Goal: Task Accomplishment & Management: Manage account settings

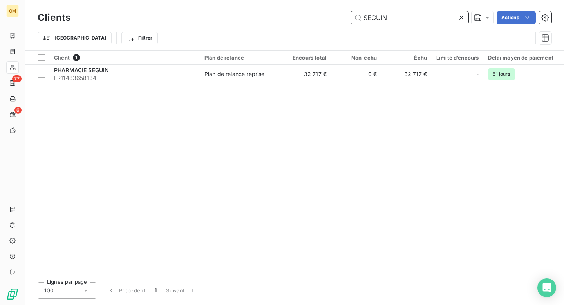
drag, startPoint x: 395, startPoint y: 18, endPoint x: 357, endPoint y: 18, distance: 38.0
click at [357, 18] on input "SEGUIN" at bounding box center [410, 17] width 118 height 13
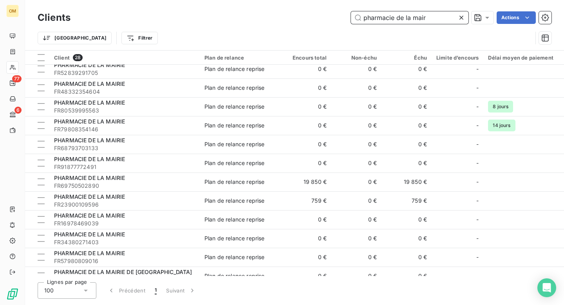
scroll to position [250, 0]
drag, startPoint x: 428, startPoint y: 16, endPoint x: 349, endPoint y: 16, distance: 79.1
click at [349, 16] on div "pharmacie de la mair Actions" at bounding box center [316, 17] width 472 height 13
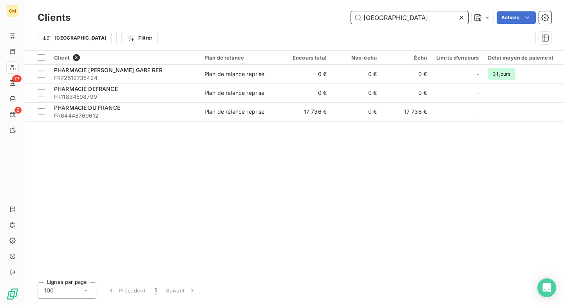
scroll to position [0, 0]
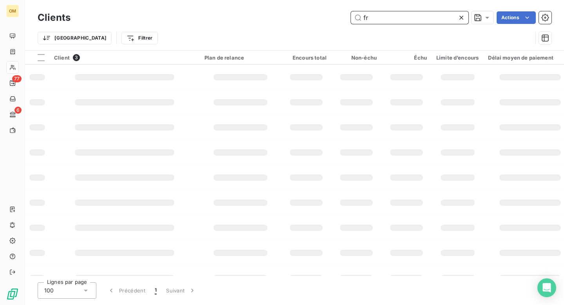
type input "f"
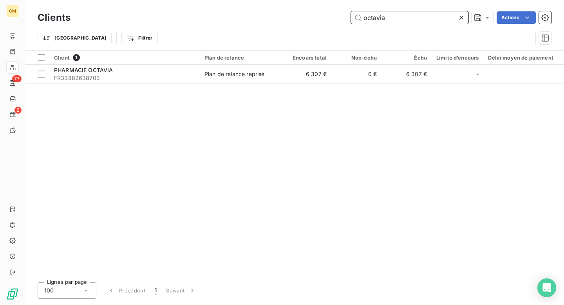
type input "octavia"
click at [459, 17] on icon at bounding box center [462, 18] width 8 height 8
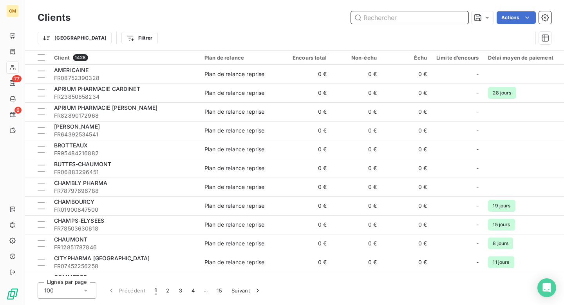
click at [389, 18] on input "text" at bounding box center [410, 17] width 118 height 13
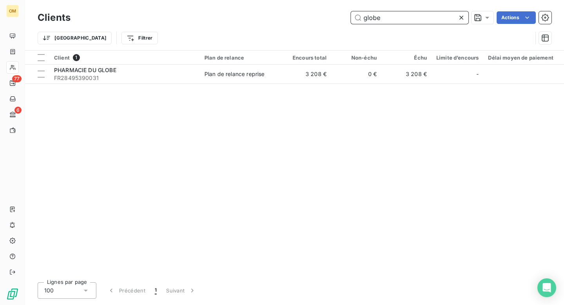
type input "globe"
click at [462, 15] on icon at bounding box center [462, 18] width 8 height 8
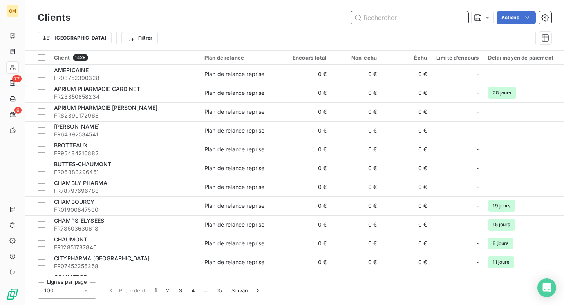
click at [419, 18] on input "text" at bounding box center [410, 17] width 118 height 13
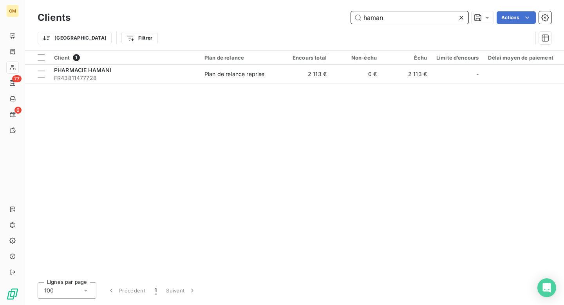
drag, startPoint x: 398, startPoint y: 17, endPoint x: 351, endPoint y: 20, distance: 46.3
click at [351, 20] on input "haman" at bounding box center [410, 17] width 118 height 13
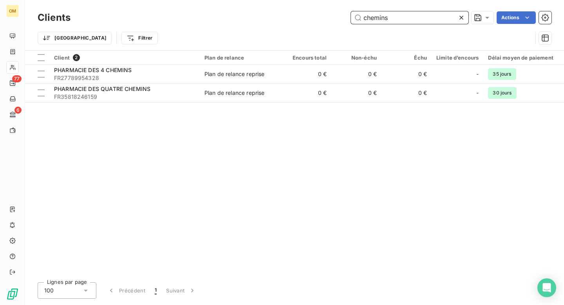
type input "chemins"
click at [462, 17] on icon at bounding box center [462, 18] width 8 height 8
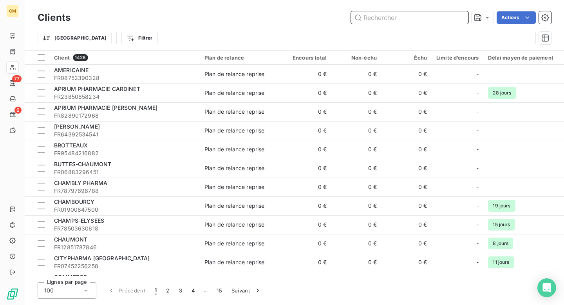
click at [395, 20] on input "text" at bounding box center [410, 17] width 118 height 13
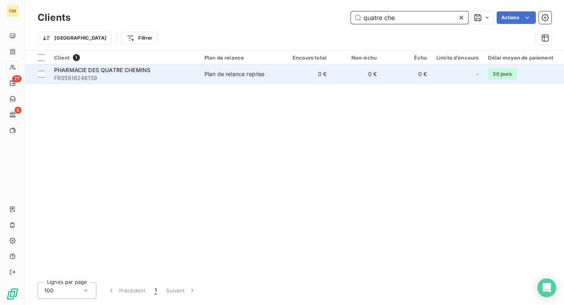
type input "quatre che"
click at [179, 78] on span "FR35818246159" at bounding box center [124, 78] width 141 height 8
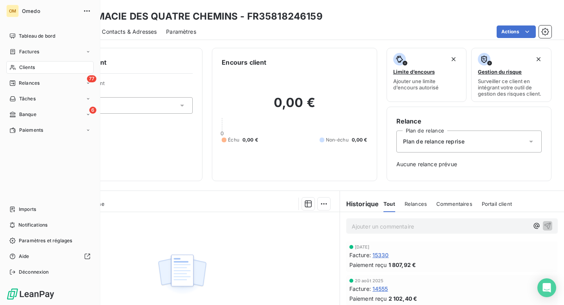
click at [27, 66] on span "Clients" at bounding box center [27, 67] width 16 height 7
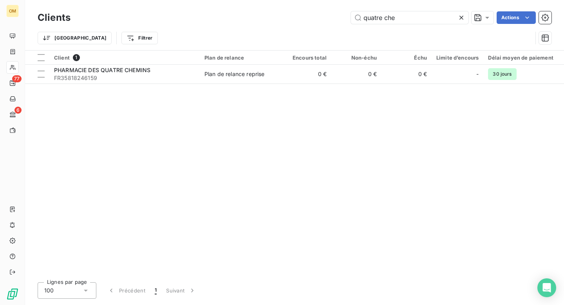
click at [460, 18] on icon at bounding box center [462, 18] width 8 height 8
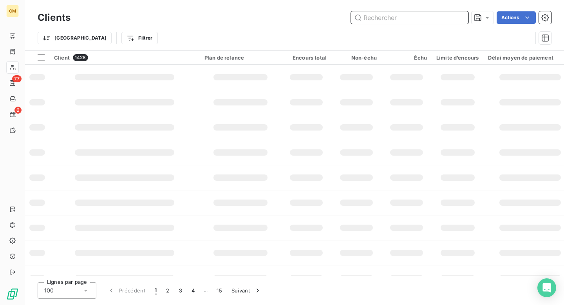
click at [411, 21] on input "text" at bounding box center [410, 17] width 118 height 13
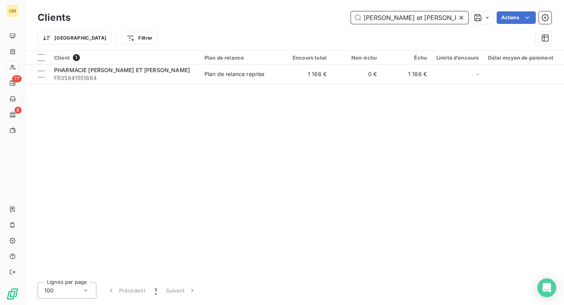
type input "[PERSON_NAME] et [PERSON_NAME]"
click at [459, 16] on icon at bounding box center [462, 18] width 8 height 8
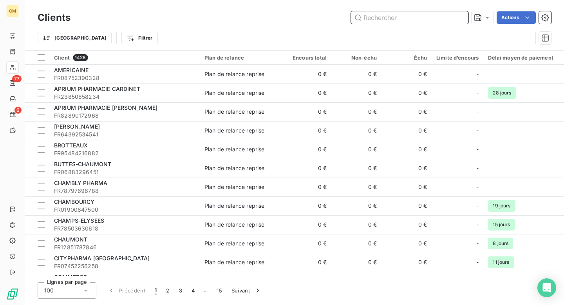
click at [404, 19] on input "text" at bounding box center [410, 17] width 118 height 13
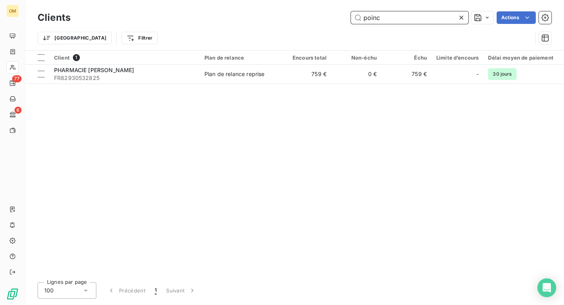
type input "poinc"
click at [462, 19] on icon at bounding box center [462, 18] width 8 height 8
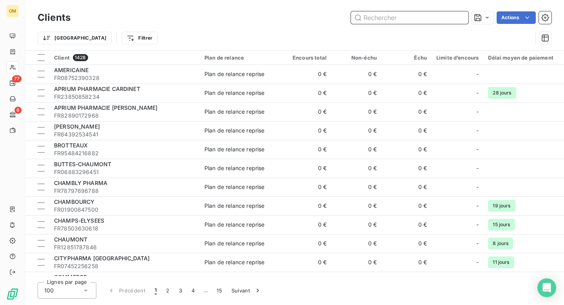
click at [458, 19] on input "text" at bounding box center [410, 17] width 118 height 13
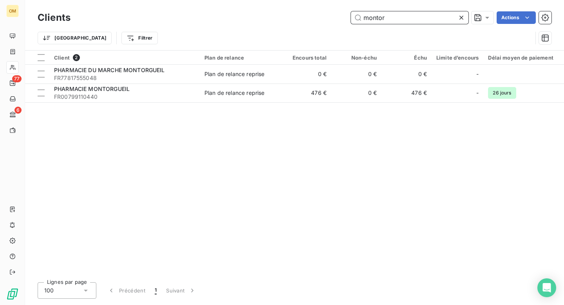
type input "montor"
click at [462, 18] on icon at bounding box center [462, 18] width 4 height 4
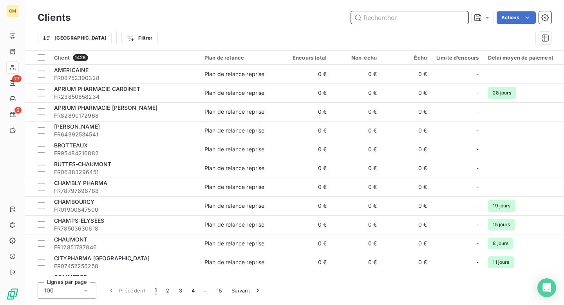
click at [442, 22] on input "text" at bounding box center [410, 17] width 118 height 13
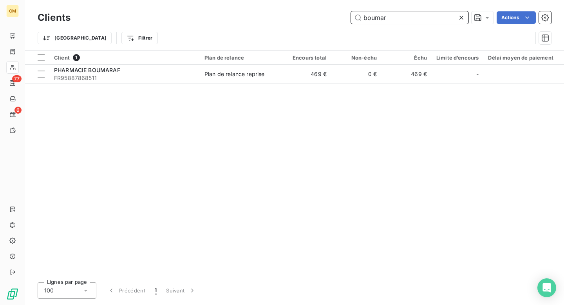
type input "boumar"
click at [462, 17] on icon at bounding box center [462, 18] width 4 height 4
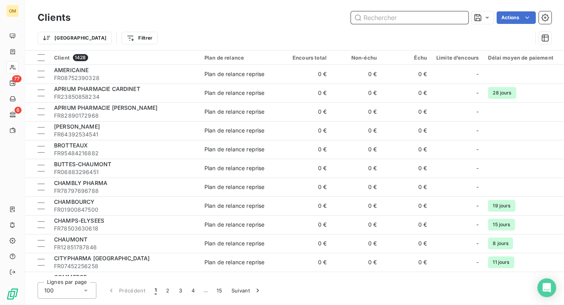
click at [409, 18] on input "text" at bounding box center [410, 17] width 118 height 13
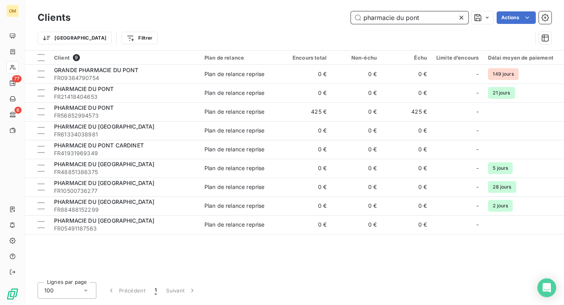
type input "pharmacie du pont"
click at [460, 15] on icon at bounding box center [462, 18] width 8 height 8
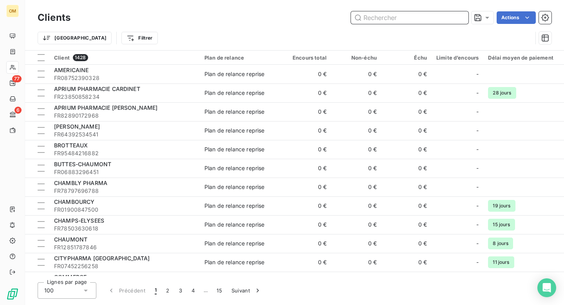
click at [427, 15] on input "text" at bounding box center [410, 17] width 118 height 13
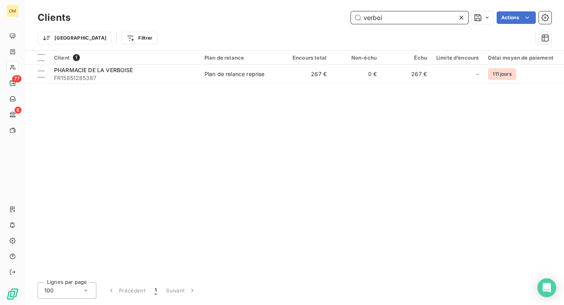
type input "verboi"
click at [462, 16] on icon at bounding box center [462, 18] width 8 height 8
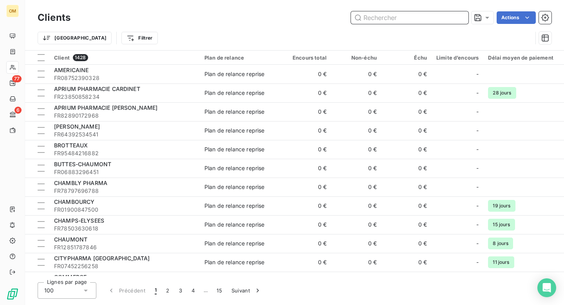
click at [444, 15] on input "text" at bounding box center [410, 17] width 118 height 13
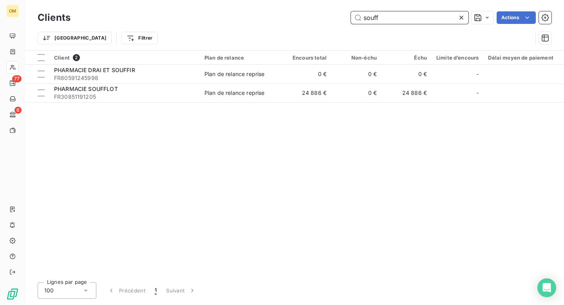
type input "souff"
click at [462, 16] on icon at bounding box center [462, 18] width 8 height 8
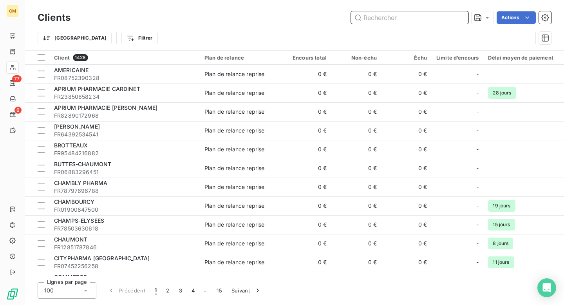
click at [425, 18] on input "text" at bounding box center [410, 17] width 118 height 13
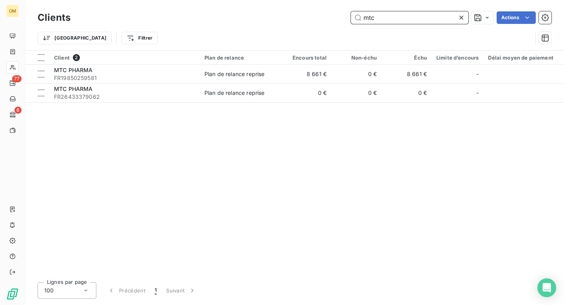
type input "mtc"
click at [460, 16] on icon at bounding box center [462, 18] width 4 height 4
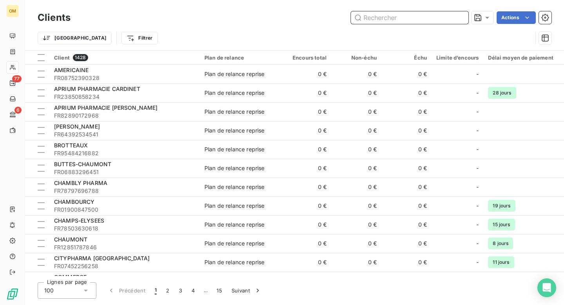
click at [438, 15] on input "text" at bounding box center [410, 17] width 118 height 13
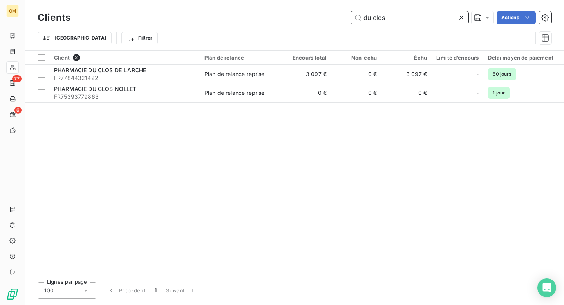
type input "du clos"
click at [459, 18] on icon at bounding box center [462, 18] width 8 height 8
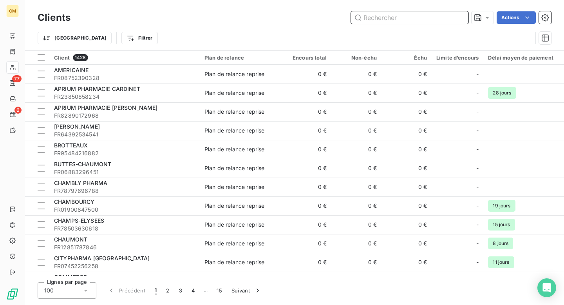
click at [415, 21] on input "text" at bounding box center [410, 17] width 118 height 13
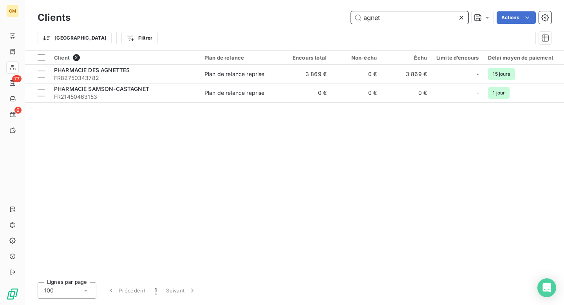
type input "agnet"
click at [461, 19] on icon at bounding box center [462, 18] width 8 height 8
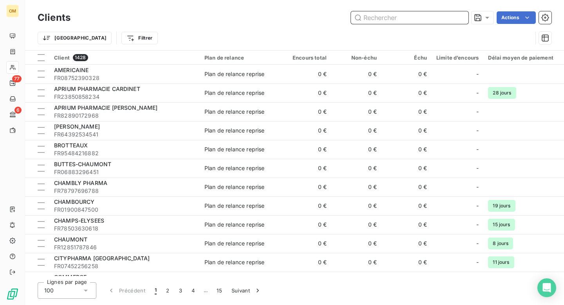
click at [418, 18] on input "text" at bounding box center [410, 17] width 118 height 13
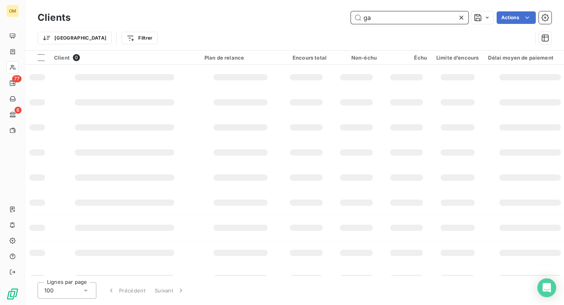
type input "g"
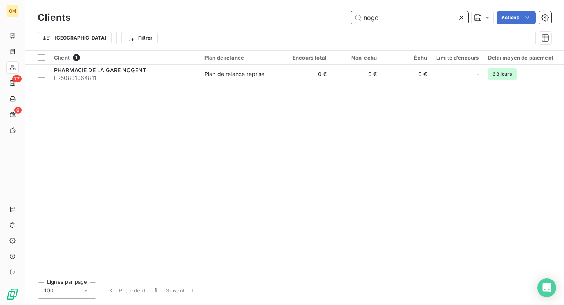
type input "noge"
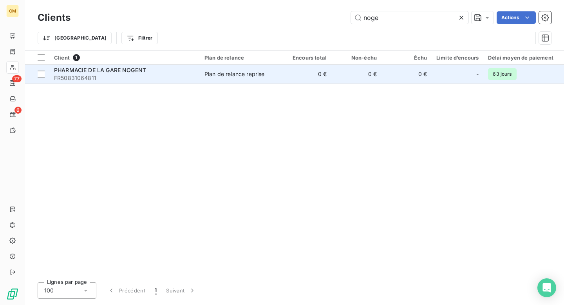
click at [297, 72] on td "0 €" at bounding box center [306, 74] width 50 height 19
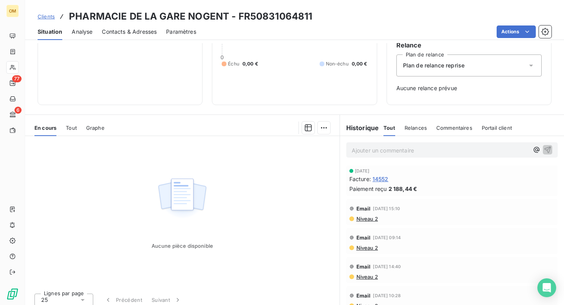
scroll to position [81, 0]
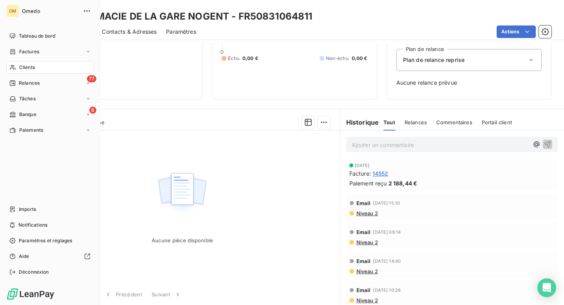
click at [25, 68] on span "Clients" at bounding box center [27, 67] width 16 height 7
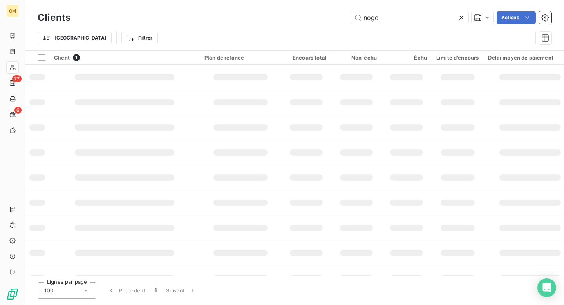
click at [461, 16] on icon at bounding box center [462, 18] width 8 height 8
click at [431, 16] on input "text" at bounding box center [410, 17] width 118 height 13
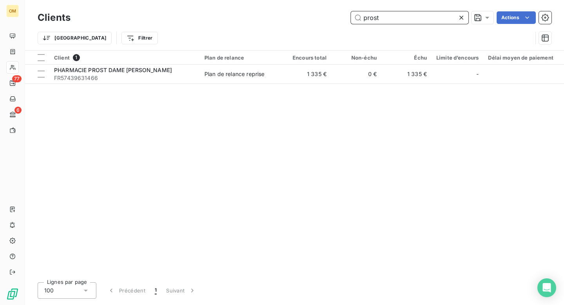
type input "prost"
click at [463, 17] on icon at bounding box center [462, 18] width 8 height 8
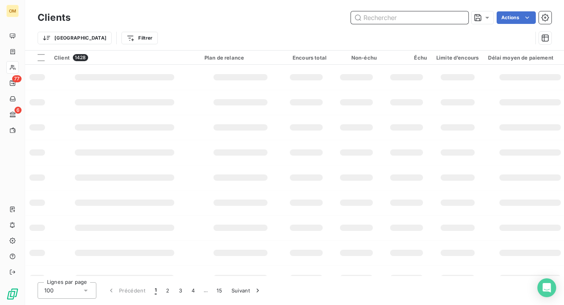
click at [434, 17] on input "text" at bounding box center [410, 17] width 118 height 13
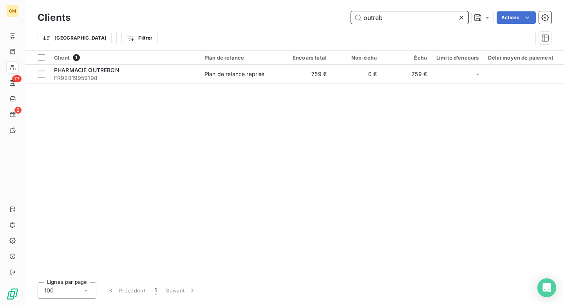
type input "outreb"
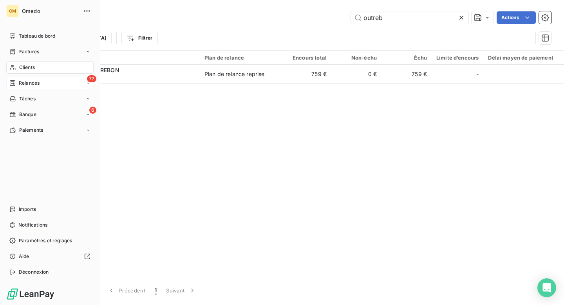
click at [28, 80] on span "Relances" at bounding box center [29, 83] width 21 height 7
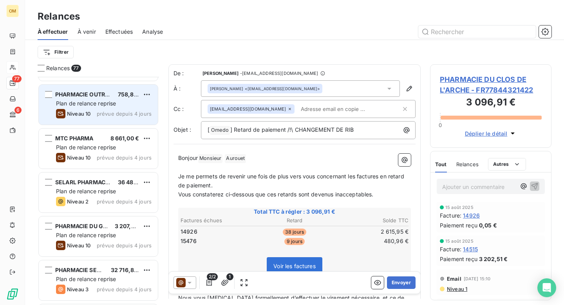
scroll to position [83, 0]
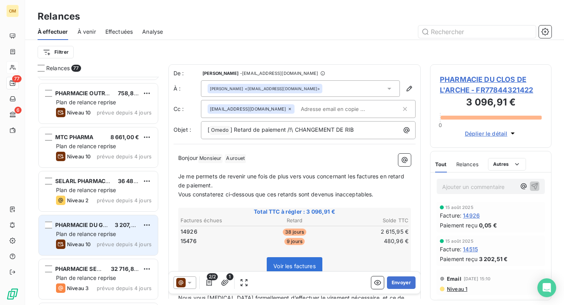
click at [87, 234] on span "Plan de relance reprise" at bounding box center [86, 233] width 60 height 7
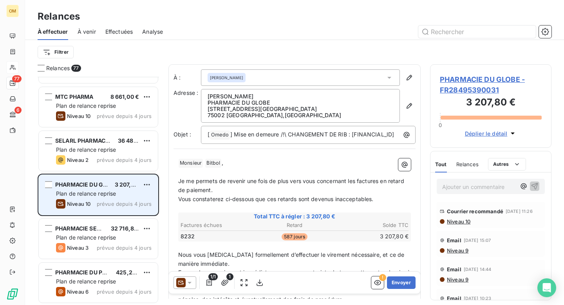
scroll to position [167, 0]
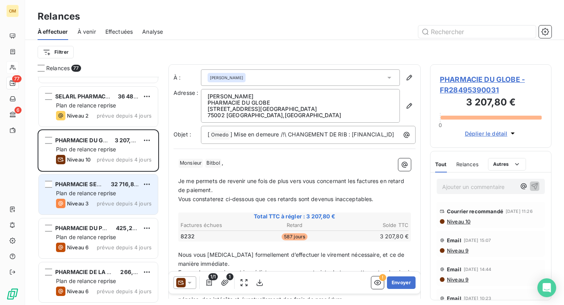
click at [99, 194] on span "Plan de relance reprise" at bounding box center [86, 193] width 60 height 7
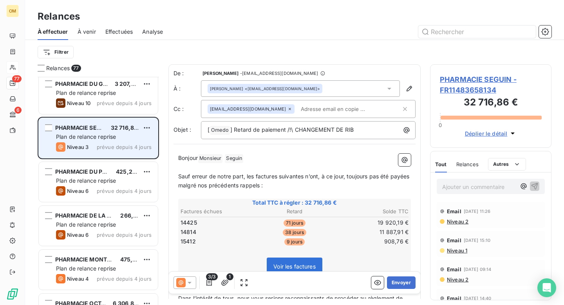
scroll to position [228, 0]
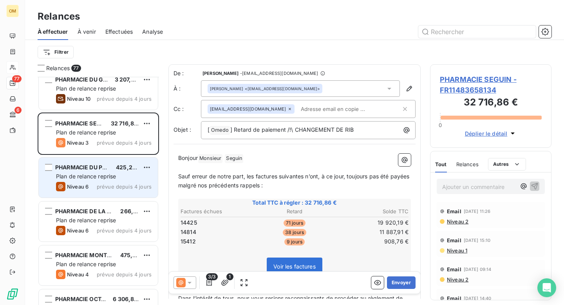
click at [91, 181] on div "PHARMACIE DU PONT 425,28 € Plan de relance reprise Niveau 6 prévue depuis 4 jou…" at bounding box center [98, 178] width 119 height 40
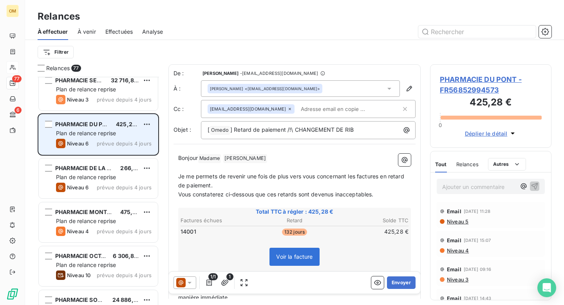
scroll to position [273, 0]
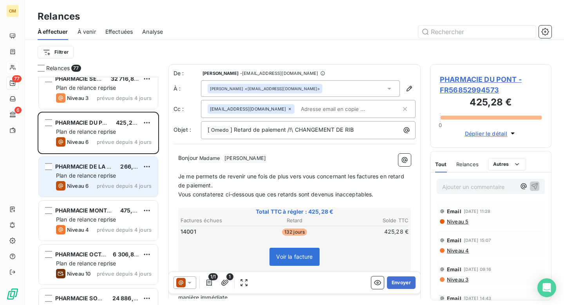
click at [91, 181] on div "Niveau 6 prévue depuis 4 jours" at bounding box center [104, 185] width 96 height 9
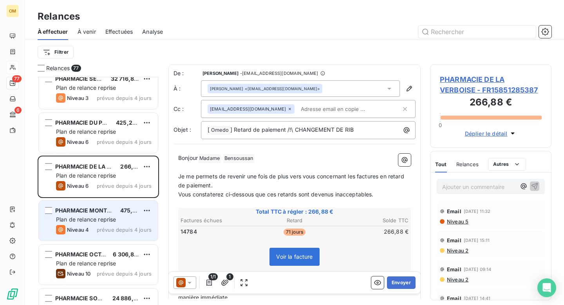
click at [96, 219] on span "Plan de relance reprise" at bounding box center [86, 219] width 60 height 7
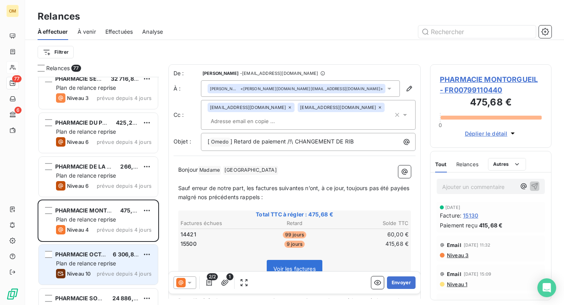
click at [95, 262] on span "Plan de relance reprise" at bounding box center [86, 263] width 60 height 7
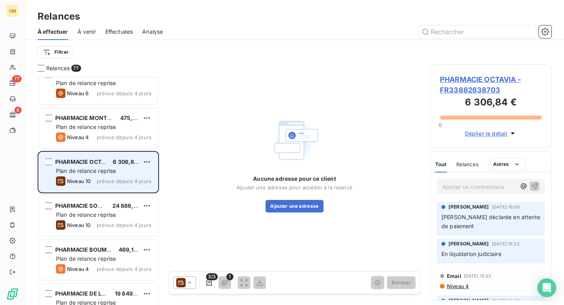
scroll to position [369, 0]
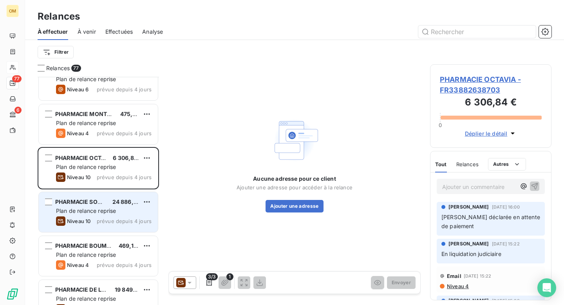
click at [86, 205] on span "PHARMACIE SOUFFLOT" at bounding box center [87, 201] width 64 height 7
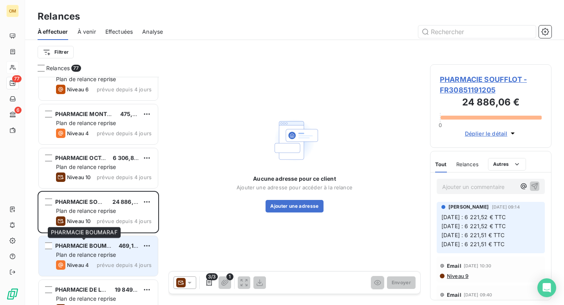
click at [96, 246] on span "PHARMACIE BOUMARAF" at bounding box center [88, 245] width 66 height 7
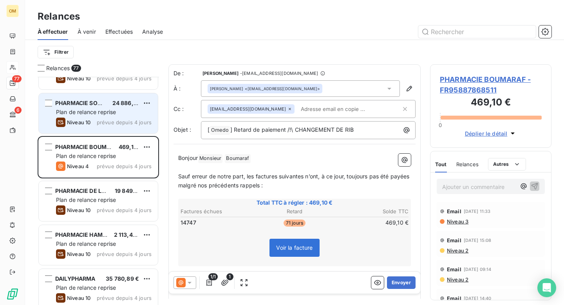
scroll to position [471, 0]
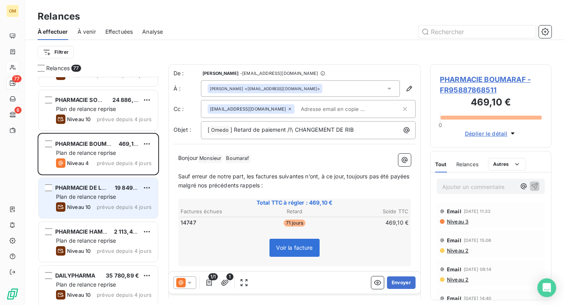
click at [84, 193] on div "Plan de relance reprise" at bounding box center [104, 197] width 96 height 8
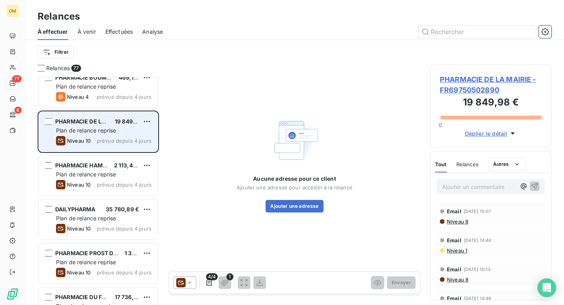
scroll to position [538, 0]
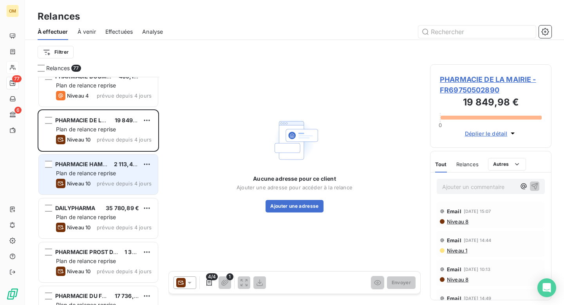
click at [91, 170] on span "Plan de relance reprise" at bounding box center [86, 173] width 60 height 7
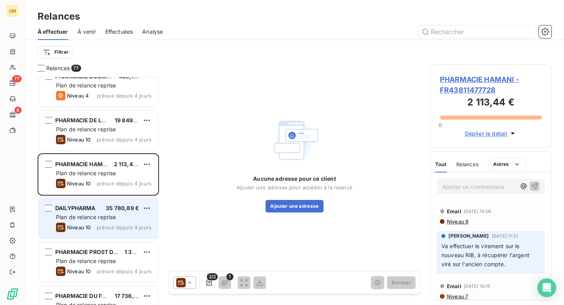
click at [83, 218] on span "Plan de relance reprise" at bounding box center [86, 217] width 60 height 7
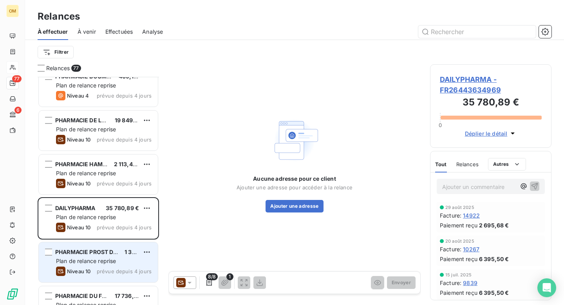
click at [83, 257] on div "Plan de relance reprise" at bounding box center [104, 261] width 96 height 8
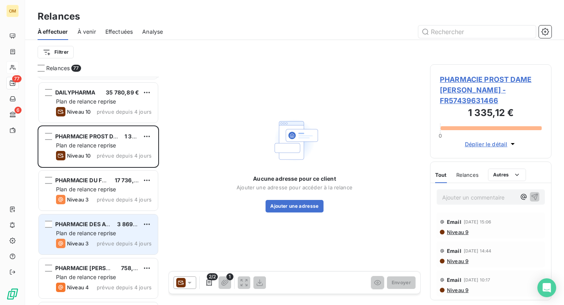
scroll to position [661, 0]
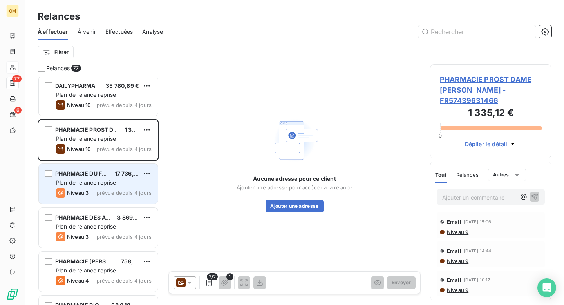
click at [94, 187] on div "PHARMACIE DU FRANCE 17 736,31 € Plan de relance reprise Niveau 3 prévue depuis …" at bounding box center [98, 184] width 119 height 40
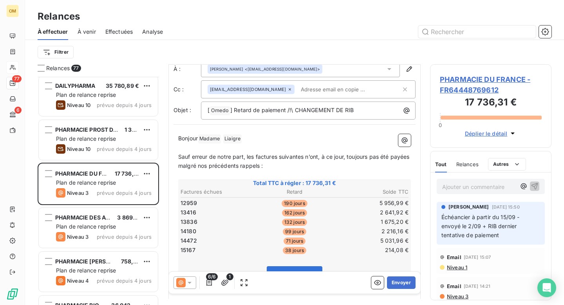
scroll to position [4, 0]
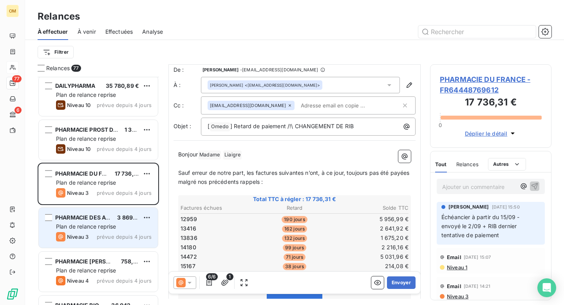
click at [95, 222] on div "PHARMACIE DES AGNETTES 3 869,28 € Plan de relance reprise Niveau 3 prévue depui…" at bounding box center [98, 228] width 119 height 40
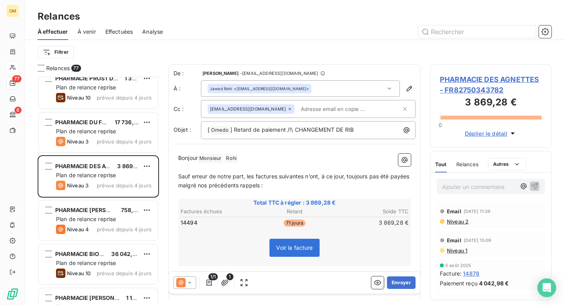
scroll to position [748, 0]
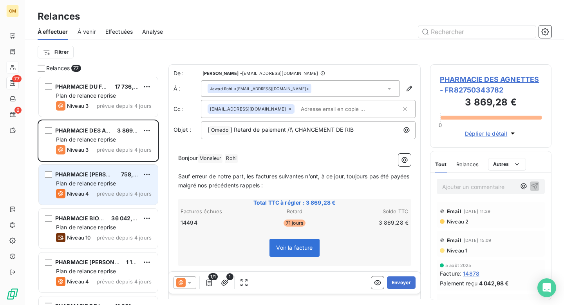
click at [89, 186] on span "Plan de relance reprise" at bounding box center [86, 183] width 60 height 7
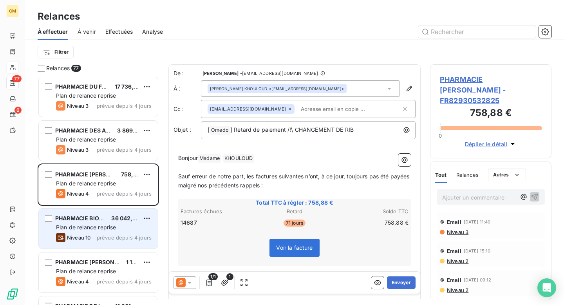
click at [95, 228] on span "Plan de relance reprise" at bounding box center [86, 227] width 60 height 7
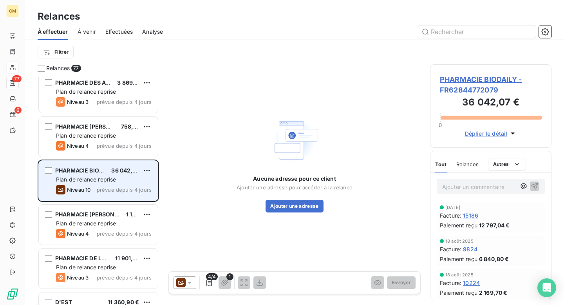
scroll to position [800, 0]
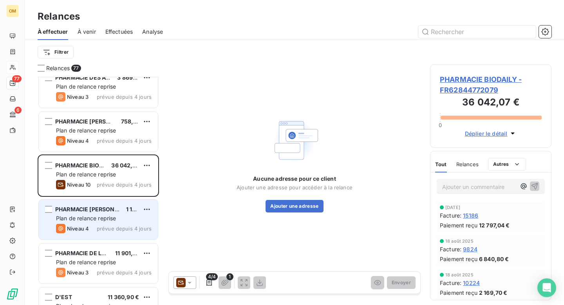
click at [91, 220] on span "Plan de relance reprise" at bounding box center [86, 218] width 60 height 7
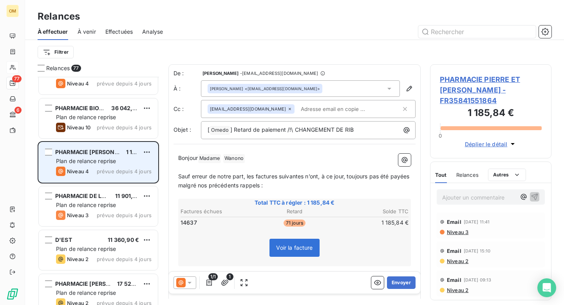
scroll to position [891, 0]
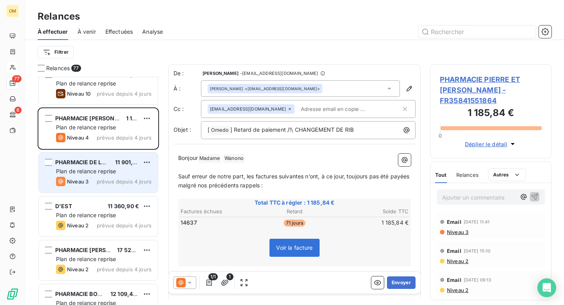
click at [96, 173] on span "Plan de relance reprise" at bounding box center [86, 171] width 60 height 7
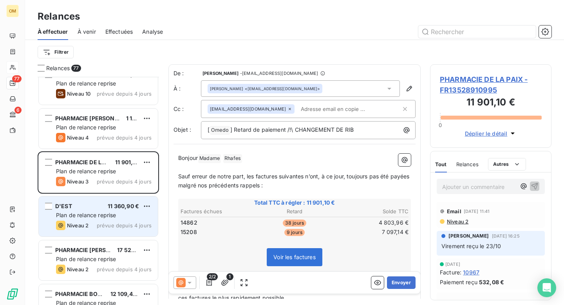
click at [95, 213] on span "Plan de relance reprise" at bounding box center [86, 215] width 60 height 7
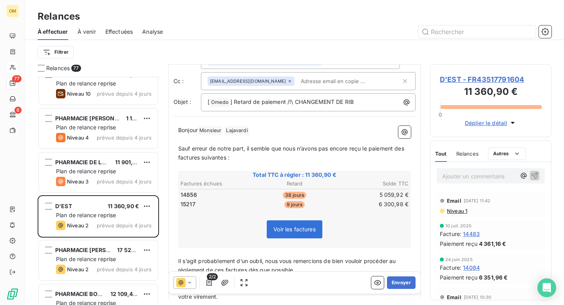
scroll to position [28, 0]
click at [473, 233] on span "14483" at bounding box center [471, 234] width 17 height 8
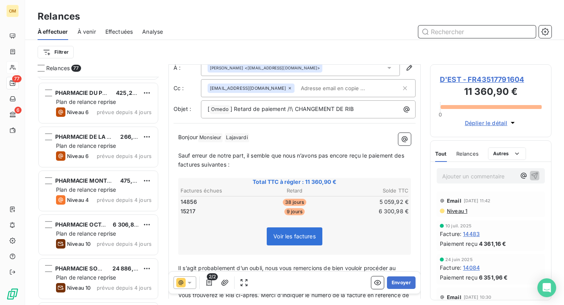
scroll to position [308, 0]
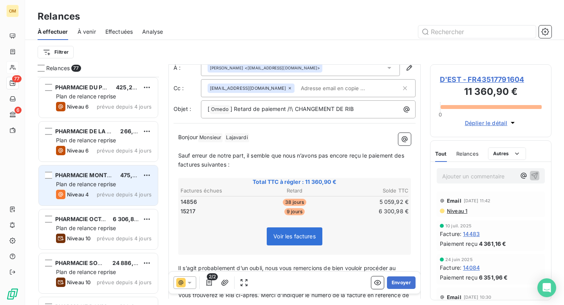
click at [97, 192] on div "Niveau 4 prévue depuis 4 jours" at bounding box center [104, 194] width 96 height 9
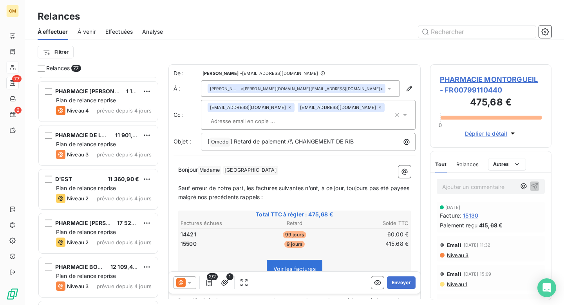
scroll to position [923, 0]
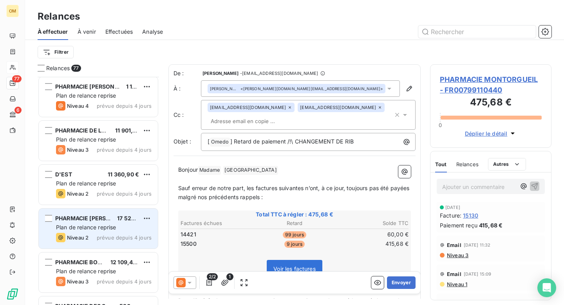
click at [94, 232] on div "PHARMACIE [PERSON_NAME] 17 528,28 € Plan de relance reprise Niveau 2 prévue dep…" at bounding box center [98, 228] width 119 height 40
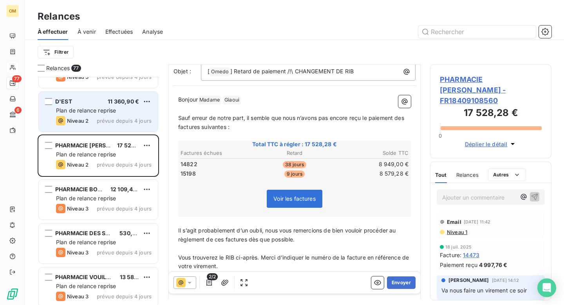
scroll to position [1030, 0]
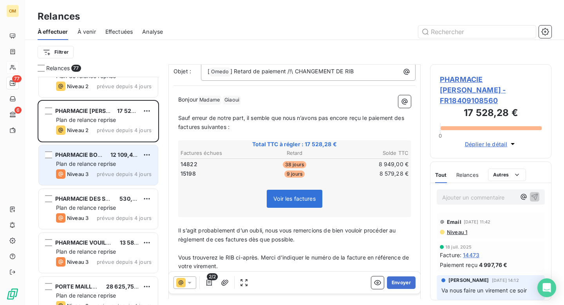
click at [101, 165] on span "Plan de relance reprise" at bounding box center [86, 163] width 60 height 7
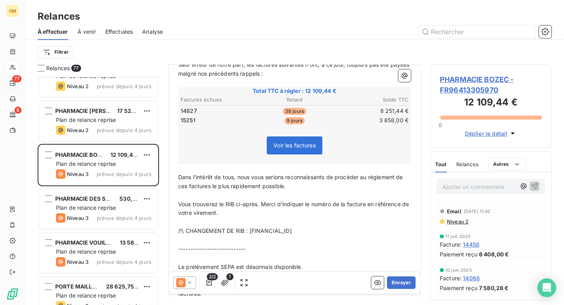
scroll to position [114, 0]
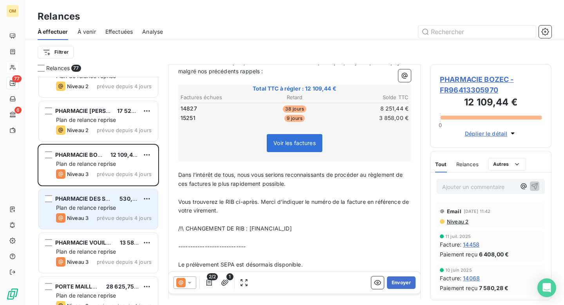
click at [87, 212] on div "PHARMACIE DES SCIENCES 530,88 € Plan de relance reprise Niveau 3 prévue depuis …" at bounding box center [98, 209] width 119 height 40
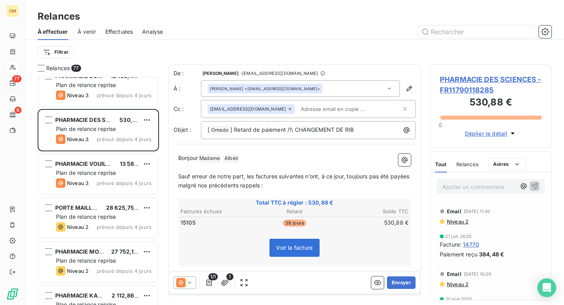
scroll to position [1125, 0]
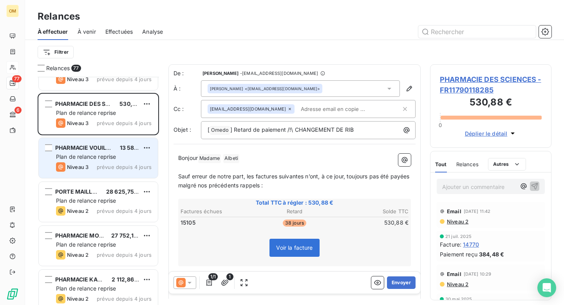
click at [94, 158] on span "Plan de relance reprise" at bounding box center [86, 156] width 60 height 7
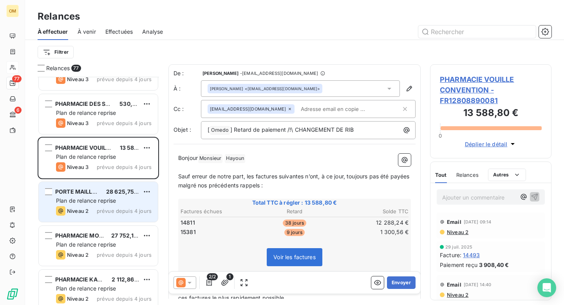
click at [102, 211] on span "prévue depuis 4 jours" at bounding box center [124, 211] width 55 height 6
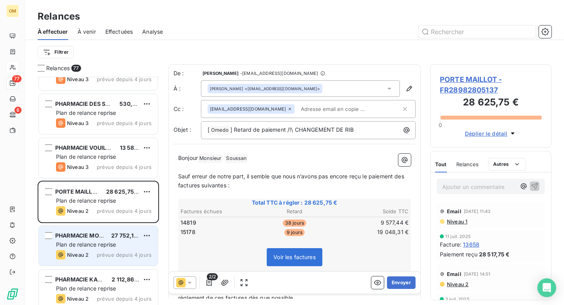
click at [87, 247] on span "Plan de relance reprise" at bounding box center [86, 244] width 60 height 7
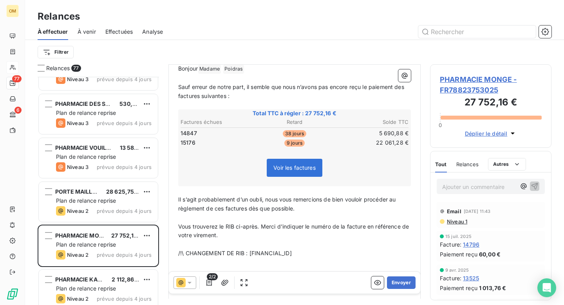
scroll to position [89, 0]
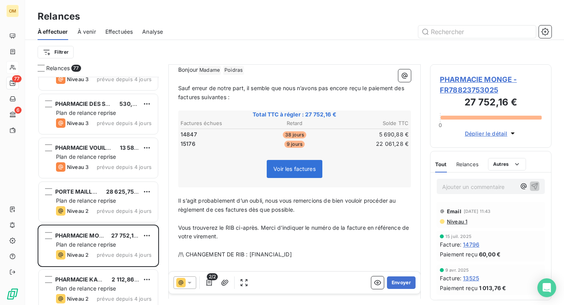
click at [474, 242] on span "14796" at bounding box center [471, 244] width 16 height 8
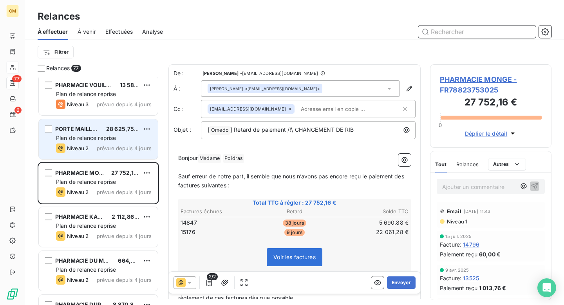
scroll to position [1191, 0]
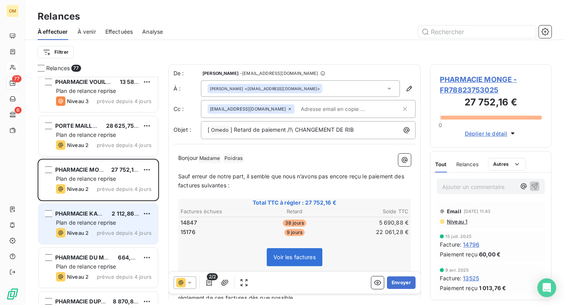
click at [95, 227] on div "PHARMACIE KANN 2 112,86 € Plan de relance reprise Niveau 2 prévue depuis 4 jours" at bounding box center [98, 224] width 119 height 40
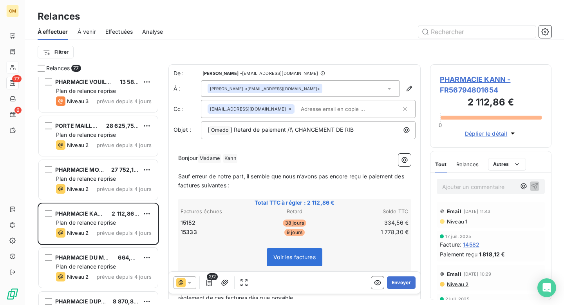
click at [474, 244] on span "14582" at bounding box center [471, 244] width 16 height 8
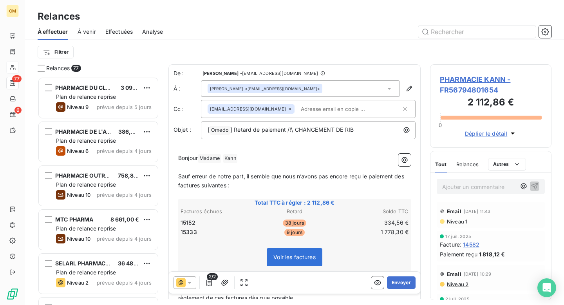
scroll to position [228, 121]
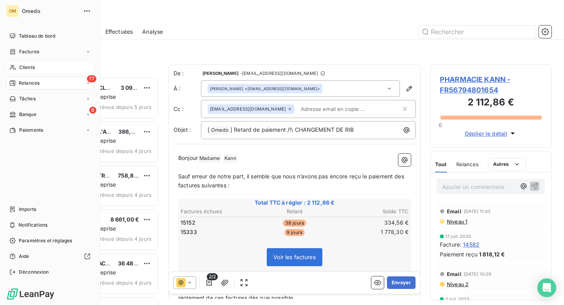
click at [25, 66] on span "Clients" at bounding box center [27, 67] width 16 height 7
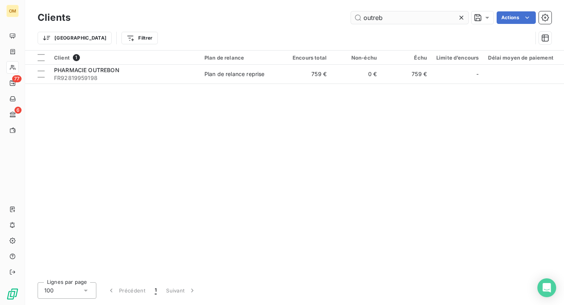
drag, startPoint x: 392, startPoint y: 18, endPoint x: 362, endPoint y: 16, distance: 30.6
click at [362, 16] on input "outreb" at bounding box center [410, 17] width 118 height 13
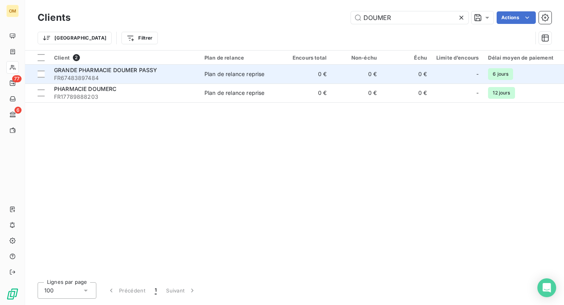
type input "DOUMER"
click at [157, 71] on span "GRANDE PHARMACIE DOUMER PASSY" at bounding box center [105, 70] width 103 height 7
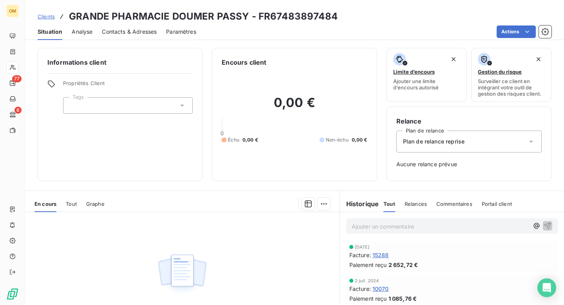
click at [385, 254] on span "15288" at bounding box center [381, 255] width 16 height 8
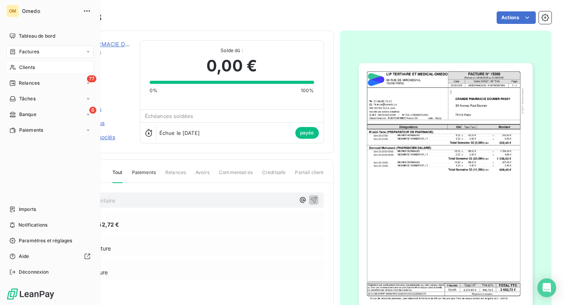
click at [27, 66] on span "Clients" at bounding box center [27, 67] width 16 height 7
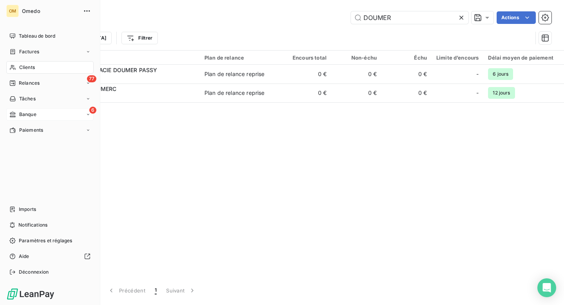
click at [27, 116] on span "Banque" at bounding box center [27, 114] width 17 height 7
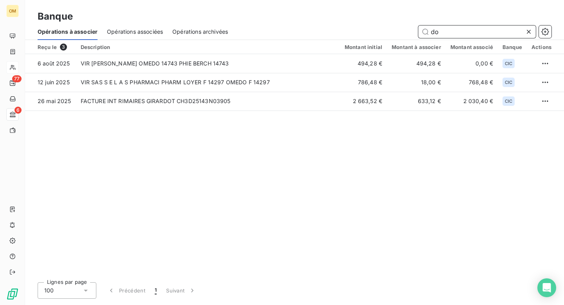
type input "d"
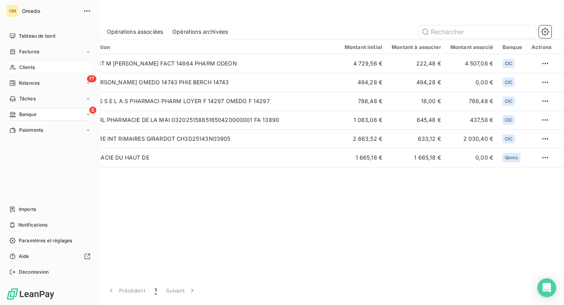
click at [29, 66] on span "Clients" at bounding box center [27, 67] width 16 height 7
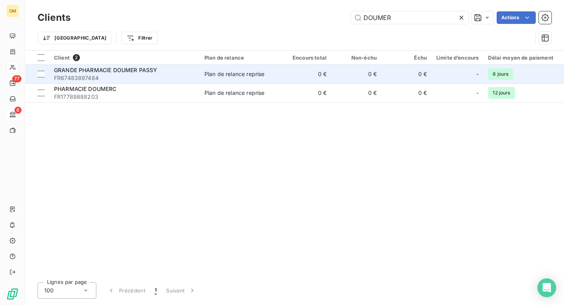
click at [139, 66] on div "GRANDE PHARMACIE DOUMER PASSY" at bounding box center [124, 70] width 141 height 8
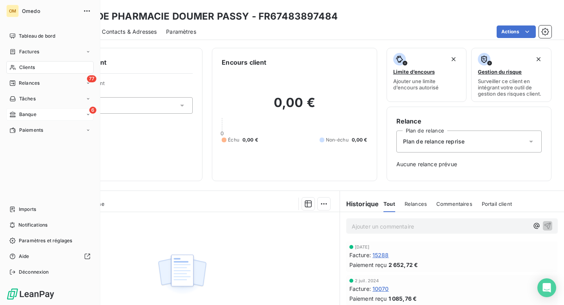
click at [27, 112] on span "Banque" at bounding box center [27, 114] width 17 height 7
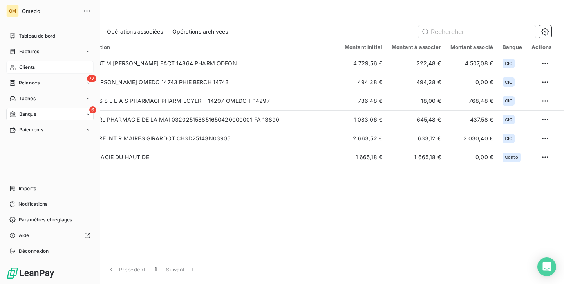
click at [29, 67] on span "Clients" at bounding box center [27, 67] width 16 height 7
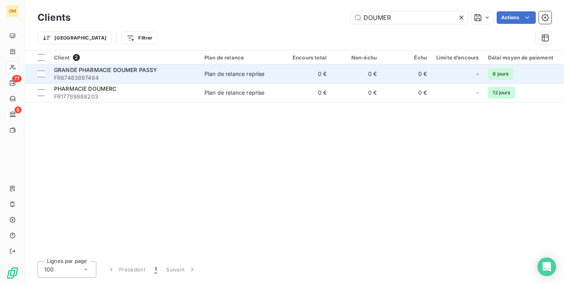
click at [156, 70] on span "GRANDE PHARMACIE DOUMER PASSY" at bounding box center [105, 70] width 103 height 7
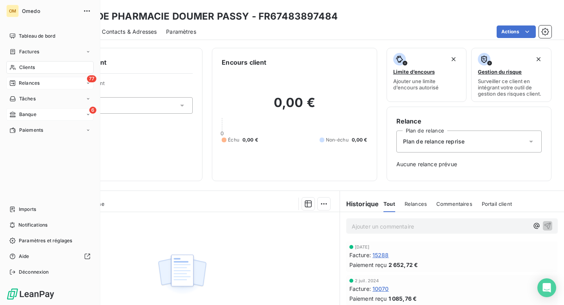
click at [27, 80] on span "Relances" at bounding box center [29, 83] width 21 height 7
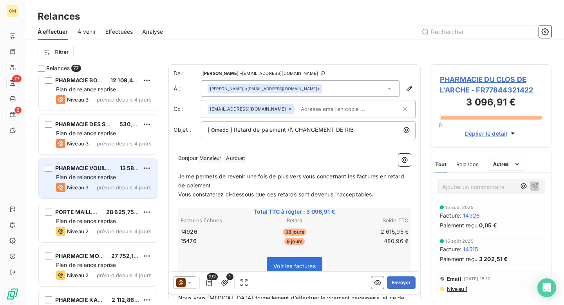
scroll to position [1105, 0]
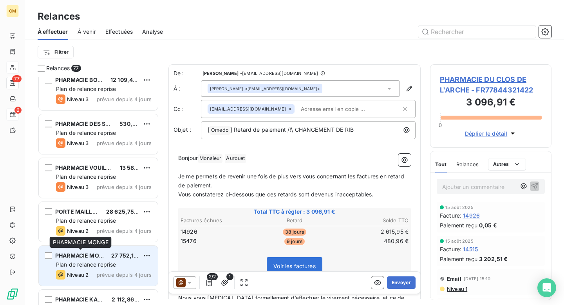
click at [101, 257] on span "PHARMACIE MONGE" at bounding box center [83, 255] width 56 height 7
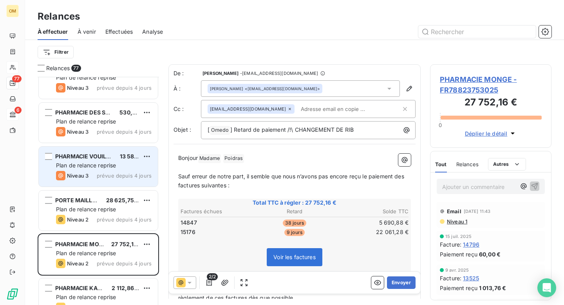
scroll to position [1122, 0]
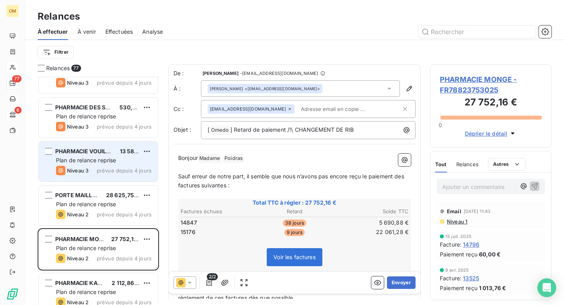
click at [116, 197] on span "28 625,75 €" at bounding box center [122, 195] width 33 height 7
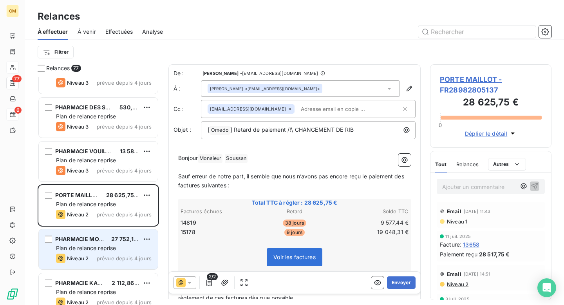
click at [107, 242] on div "PHARMACIE MONGE 27 752,16 €" at bounding box center [104, 238] width 96 height 7
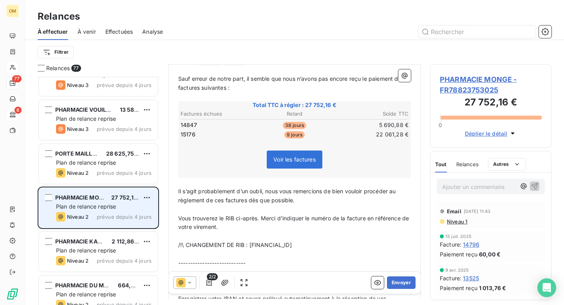
scroll to position [1190, 0]
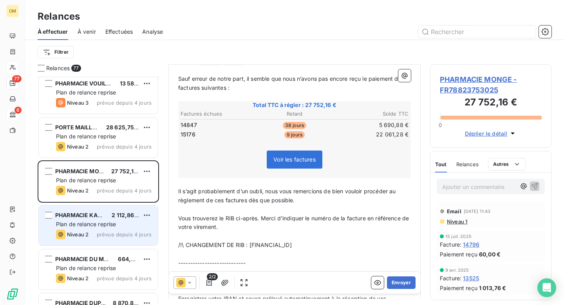
click at [92, 225] on span "Plan de relance reprise" at bounding box center [86, 224] width 60 height 7
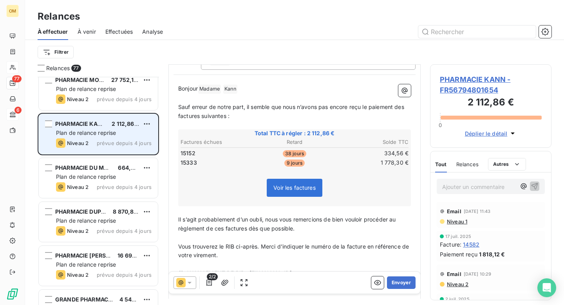
scroll to position [1293, 0]
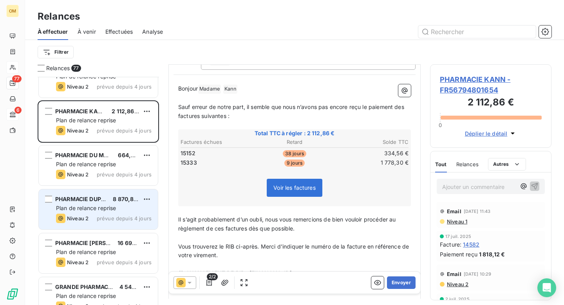
click at [92, 208] on span "Plan de relance reprise" at bounding box center [86, 208] width 60 height 7
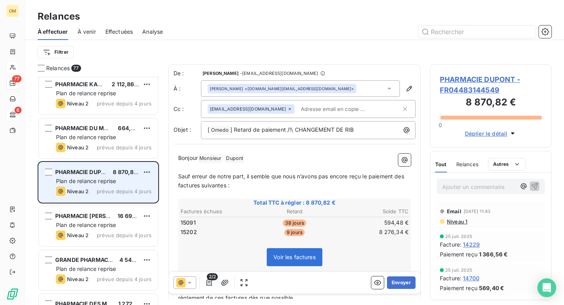
scroll to position [1326, 0]
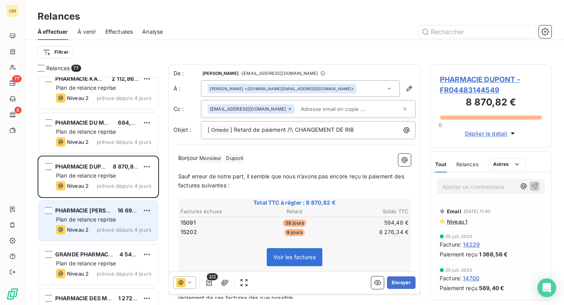
click at [96, 221] on span "Plan de relance reprise" at bounding box center [86, 219] width 60 height 7
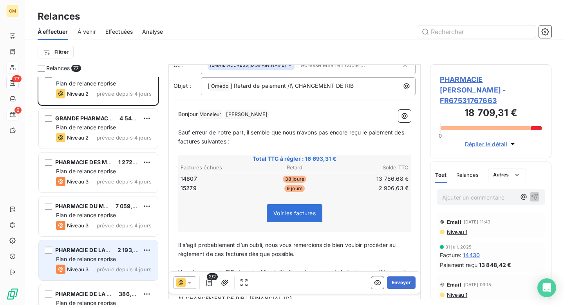
scroll to position [1463, 0]
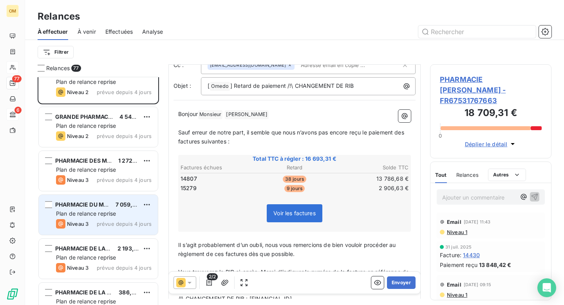
click at [96, 212] on span "Plan de relance reprise" at bounding box center [86, 213] width 60 height 7
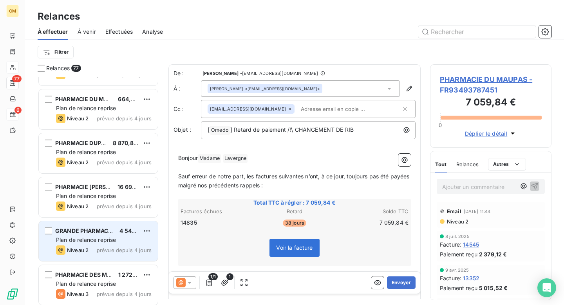
scroll to position [1344, 0]
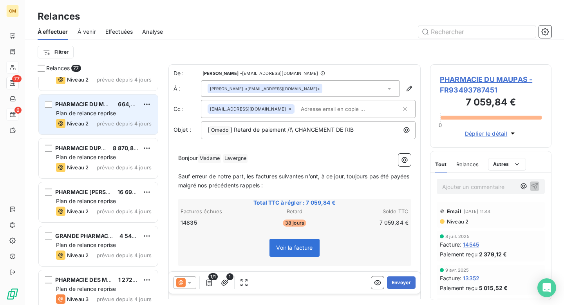
click at [96, 117] on div "PHARMACIE DU MARCHE 664,08 € Plan de relance reprise Niveau 2 prévue depuis 4 j…" at bounding box center [98, 114] width 119 height 40
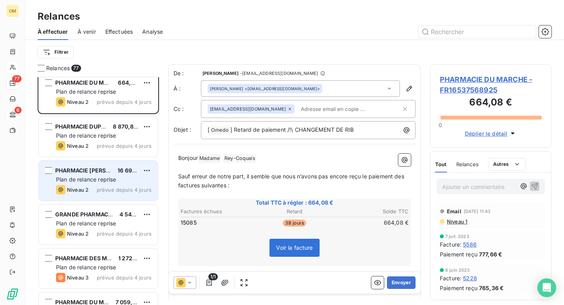
scroll to position [1374, 0]
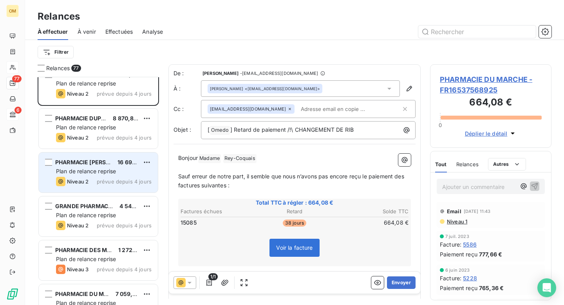
click at [92, 177] on div "Niveau 2 prévue depuis 4 jours" at bounding box center [104, 181] width 96 height 9
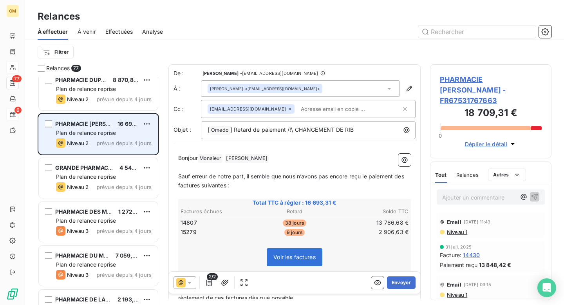
scroll to position [1448, 0]
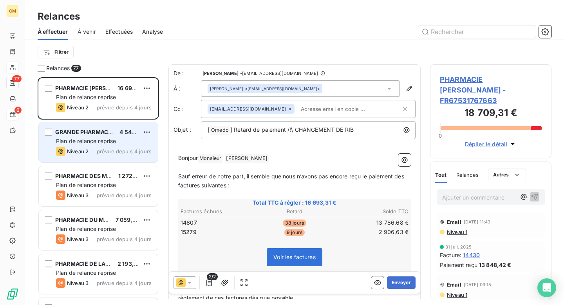
click at [91, 145] on div "GRANDE PHARMACIE DE CHOISY 4 542,66 € Plan de relance reprise Niveau 2 prévue d…" at bounding box center [98, 142] width 119 height 40
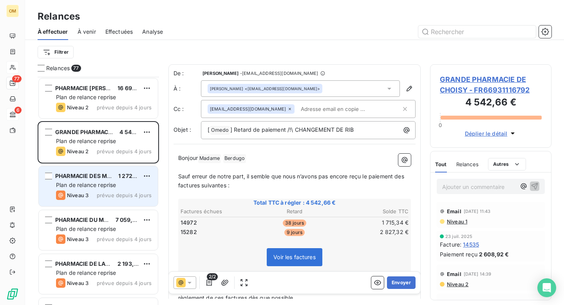
click at [99, 194] on span "prévue depuis 4 jours" at bounding box center [124, 195] width 55 height 6
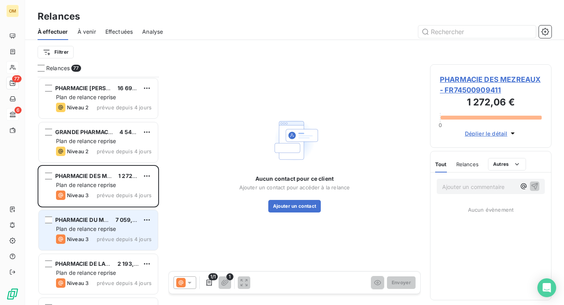
click at [101, 234] on div "Niveau 3 prévue depuis 4 jours" at bounding box center [104, 238] width 96 height 9
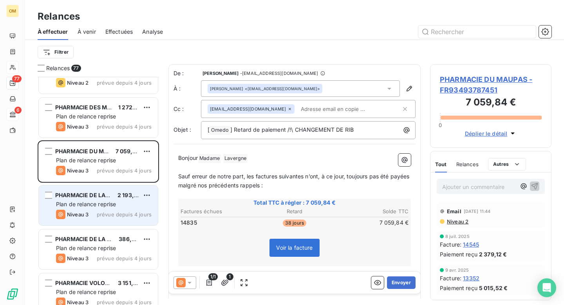
scroll to position [1518, 0]
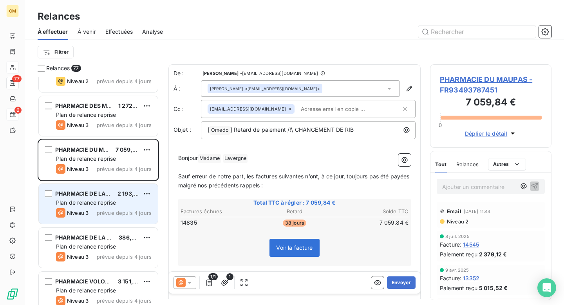
click at [103, 204] on span "Plan de relance reprise" at bounding box center [86, 202] width 60 height 7
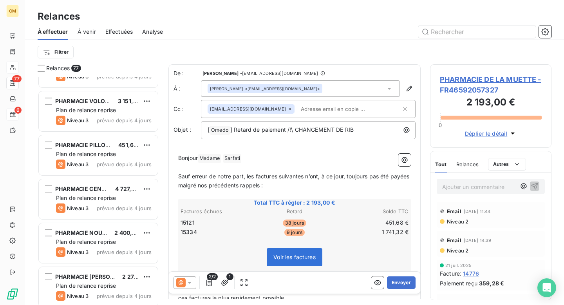
scroll to position [1693, 0]
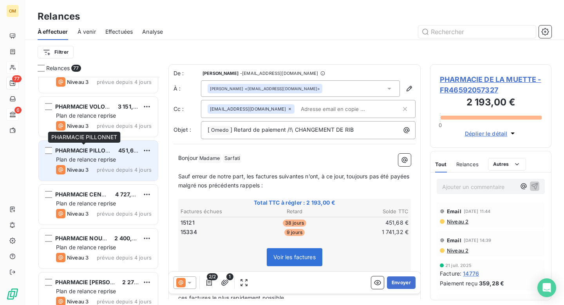
click at [90, 152] on span "PHARMACIE PILLONNET" at bounding box center [88, 150] width 66 height 7
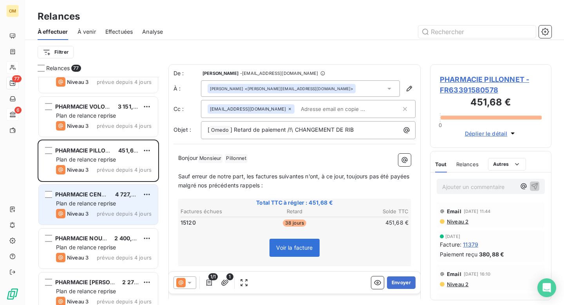
click at [100, 205] on span "Plan de relance reprise" at bounding box center [86, 203] width 60 height 7
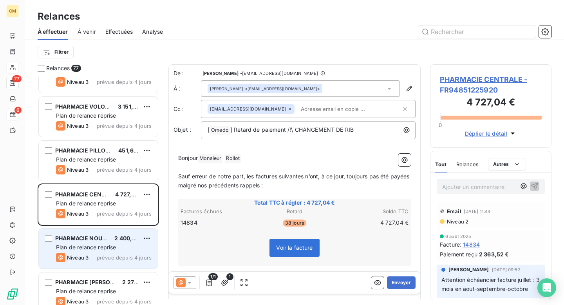
click at [102, 247] on span "Plan de relance reprise" at bounding box center [86, 247] width 60 height 7
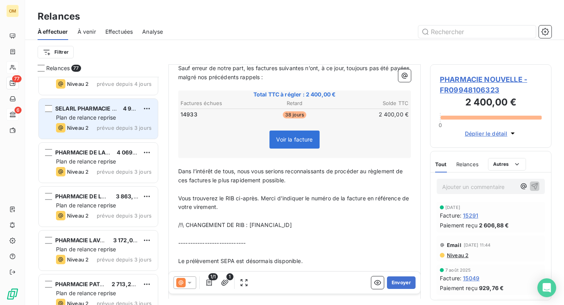
scroll to position [2000, 0]
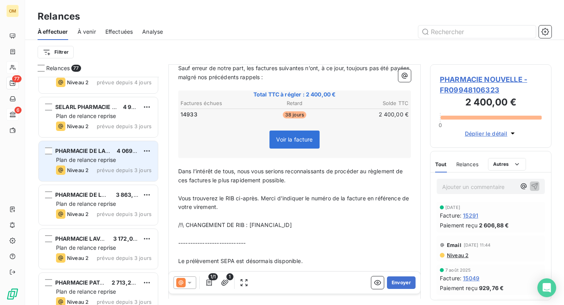
click at [98, 157] on span "Plan de relance reprise" at bounding box center [86, 159] width 60 height 7
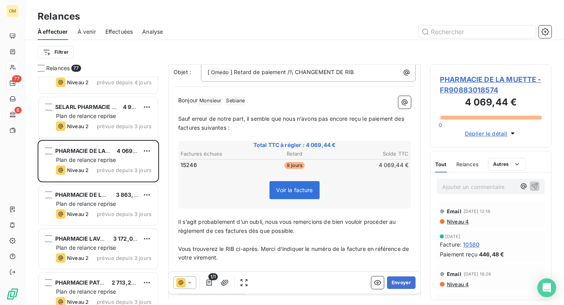
scroll to position [63, 0]
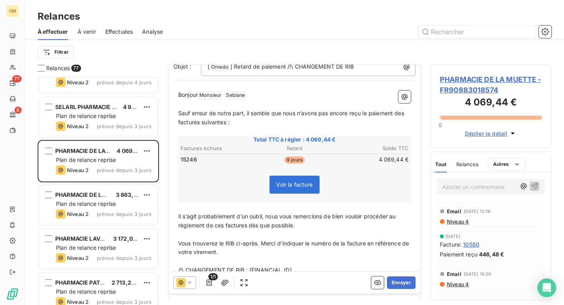
click at [472, 244] on span "10580" at bounding box center [471, 244] width 16 height 8
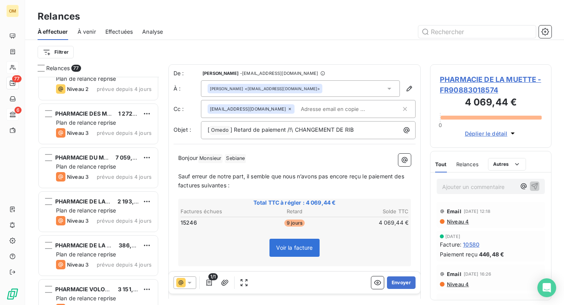
scroll to position [1512, 0]
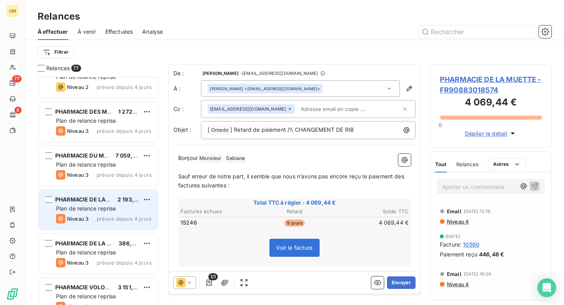
click at [111, 214] on div "Niveau 3 prévue depuis 4 jours" at bounding box center [104, 218] width 96 height 9
